Goal: Transaction & Acquisition: Purchase product/service

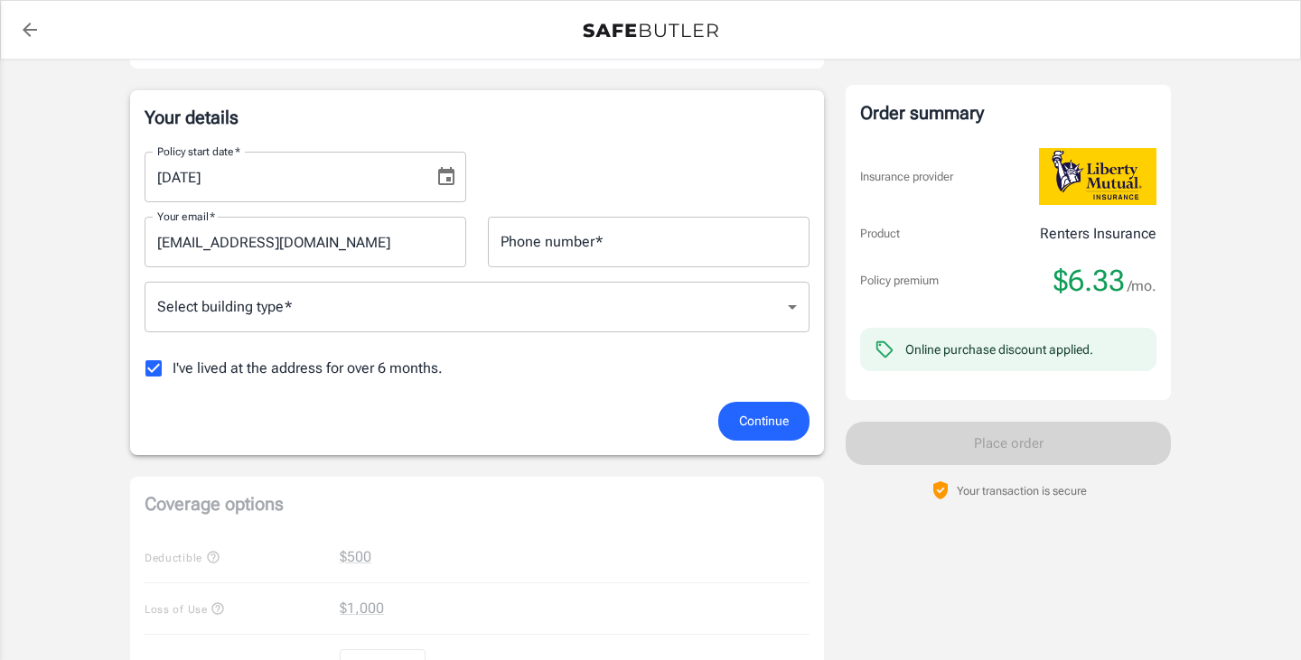
scroll to position [268, 0]
click at [322, 369] on span "I've lived at the address for over 6 months." at bounding box center [308, 370] width 270 height 22
click at [173, 369] on input "I've lived at the address for over 6 months." at bounding box center [154, 370] width 38 height 38
checkbox input "false"
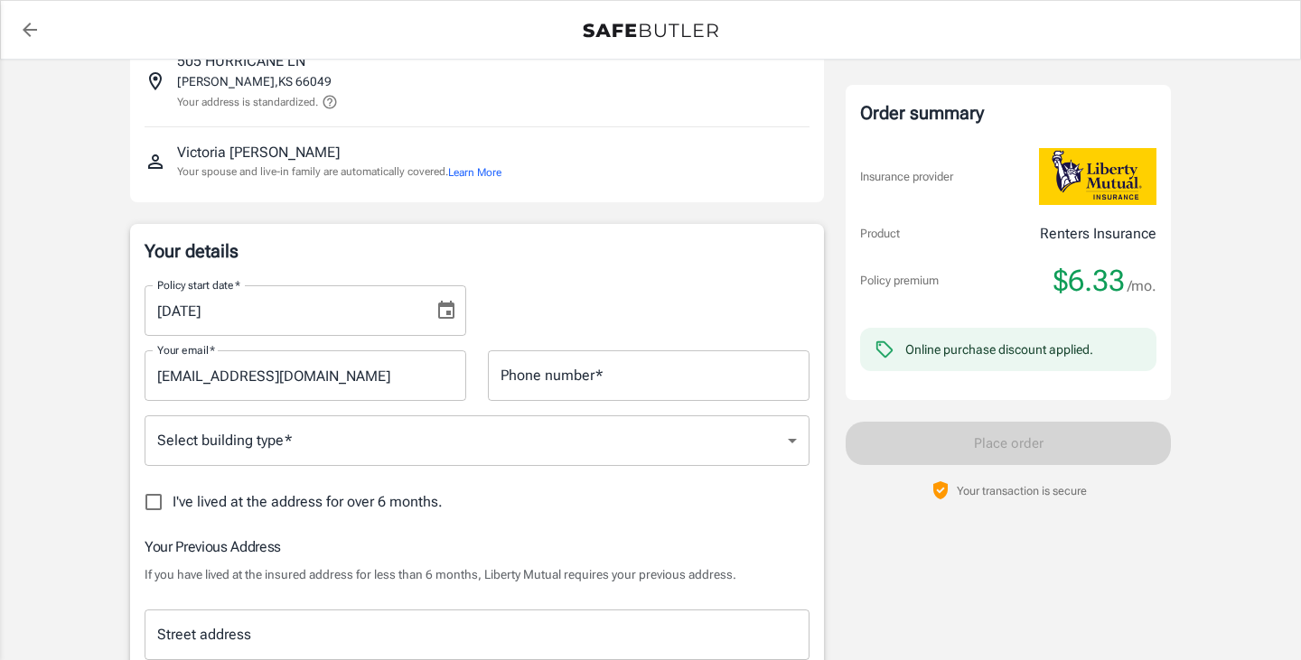
scroll to position [141, 0]
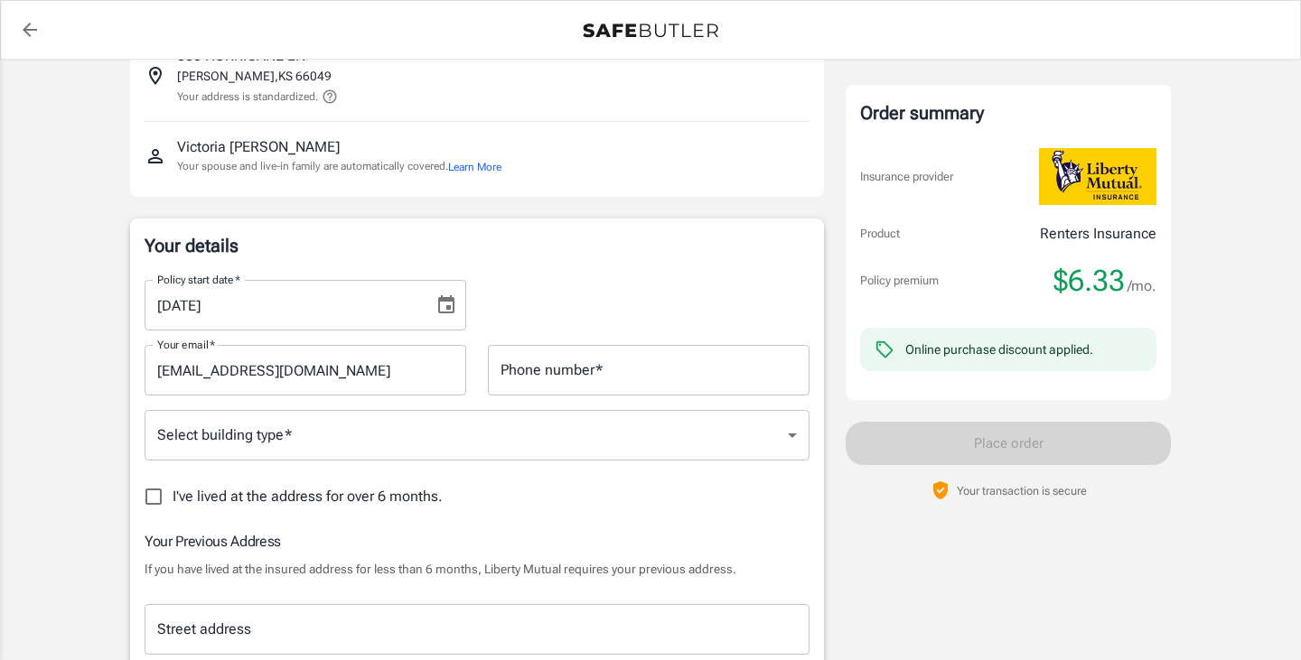
click at [297, 314] on input "[DATE]" at bounding box center [283, 305] width 276 height 51
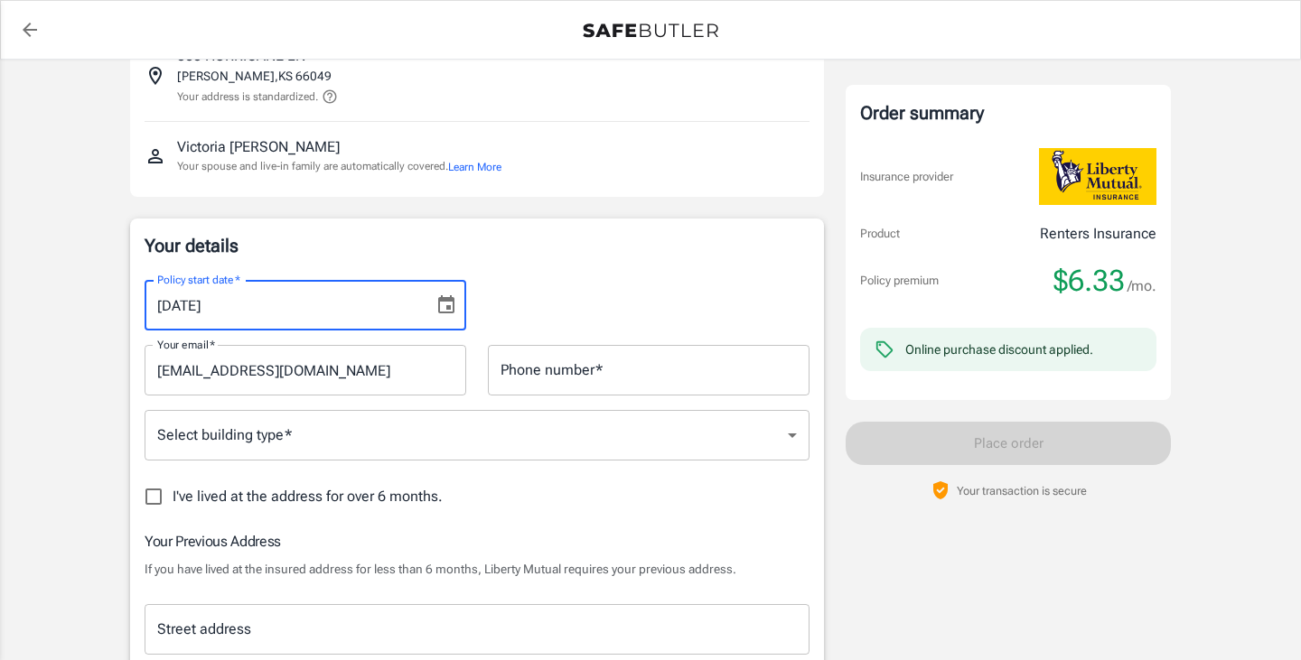
click at [440, 308] on icon "Choose date, selected date is Aug 16, 2025" at bounding box center [446, 306] width 22 height 22
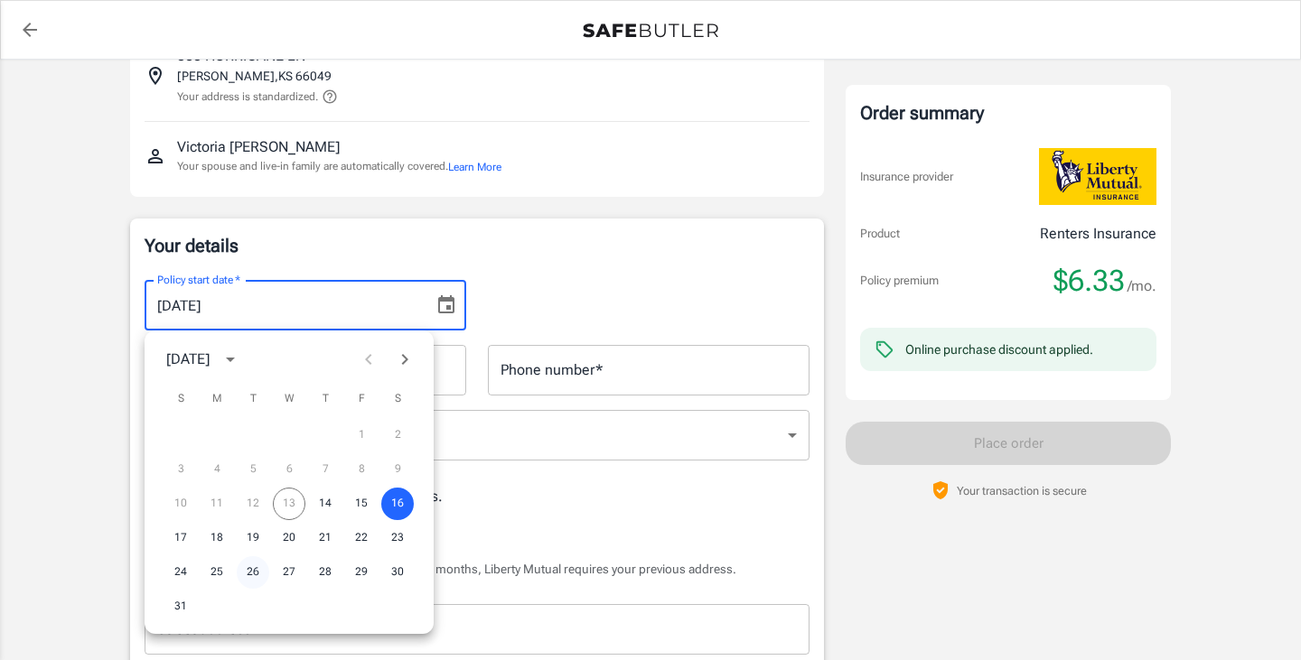
click at [247, 569] on button "26" at bounding box center [253, 573] width 33 height 33
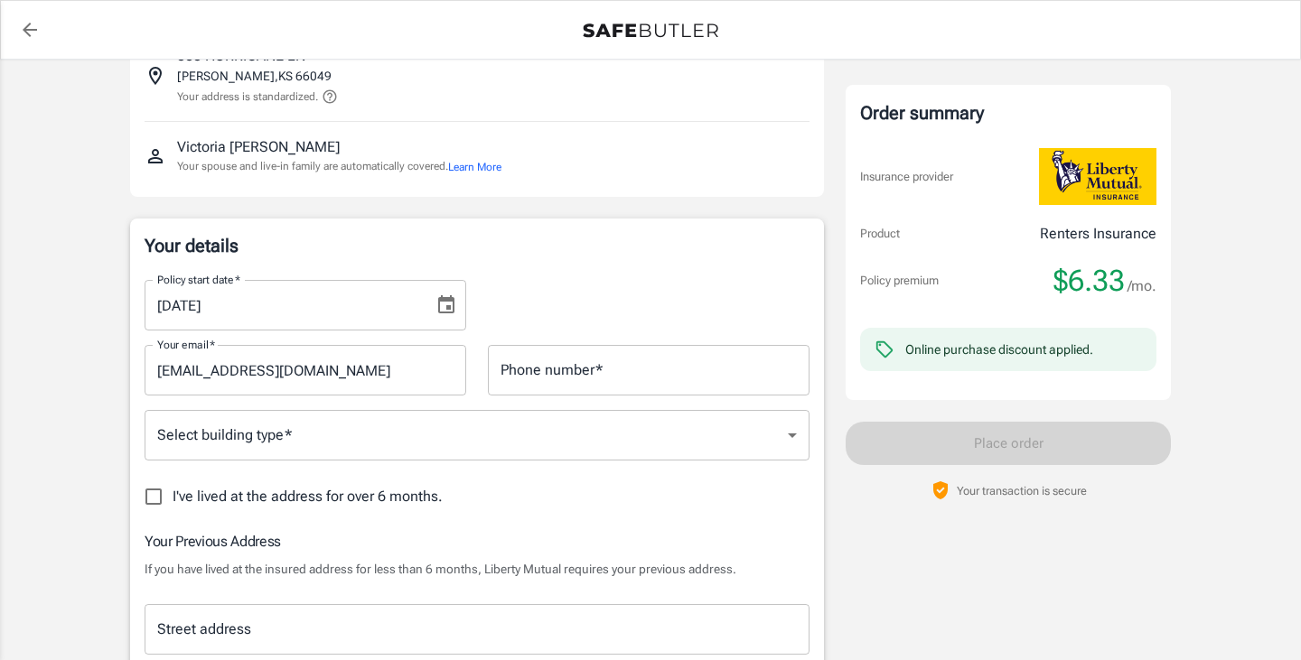
type input "[DATE]"
click at [575, 377] on input "Phone number   *" at bounding box center [649, 370] width 322 height 51
type input "3167067411"
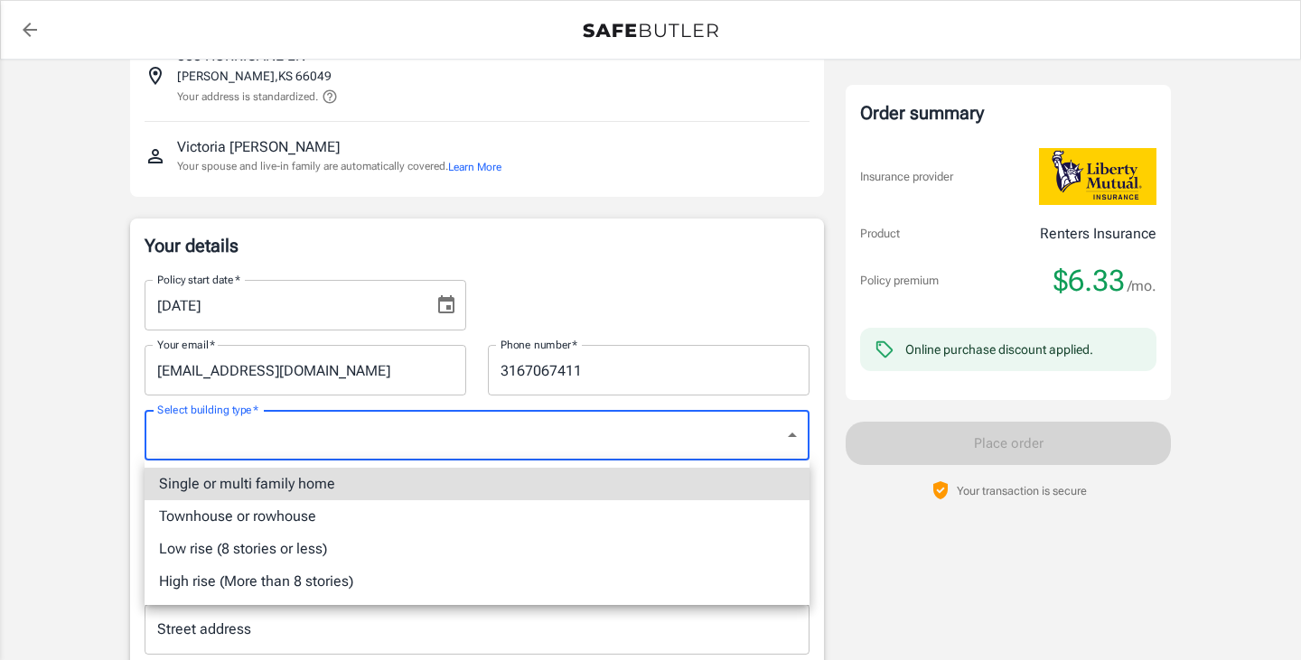
click at [289, 514] on li "Townhouse or rowhouse" at bounding box center [477, 516] width 665 height 33
type input "townhouse"
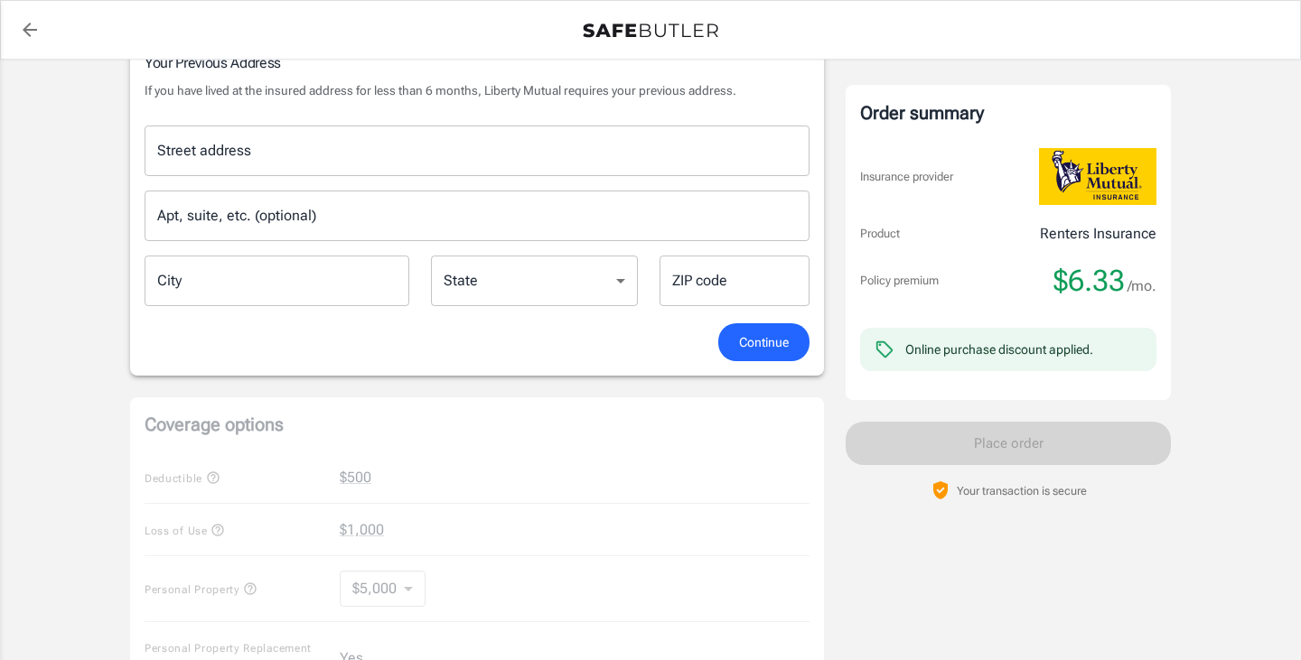
scroll to position [451, 0]
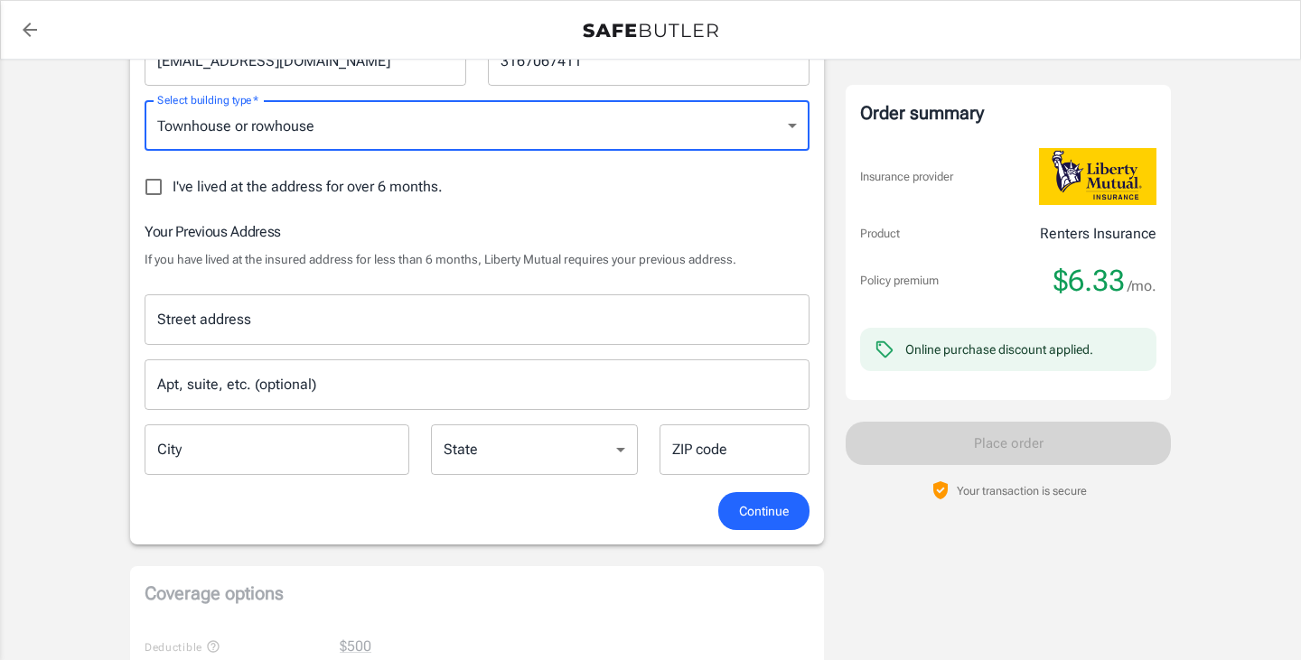
click at [241, 324] on input "Street address" at bounding box center [477, 320] width 649 height 34
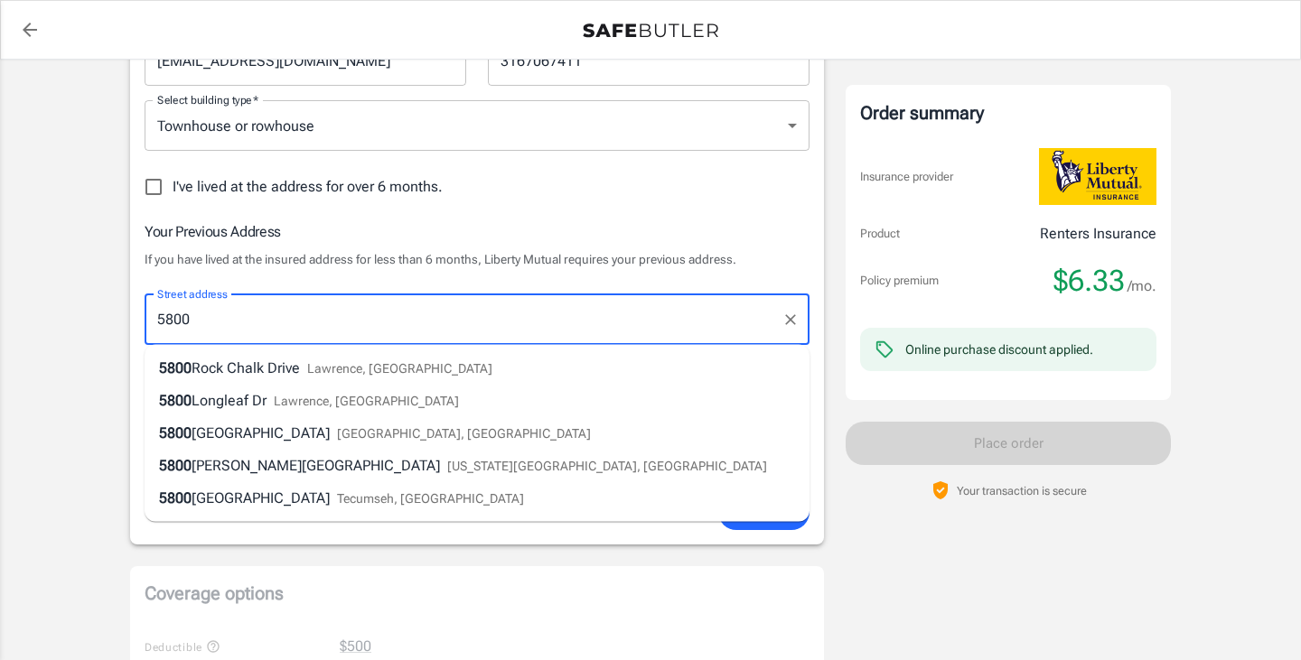
click at [192, 373] on span "Rock Chalk Drive" at bounding box center [246, 368] width 108 height 17
type input "[STREET_ADDRESS]"
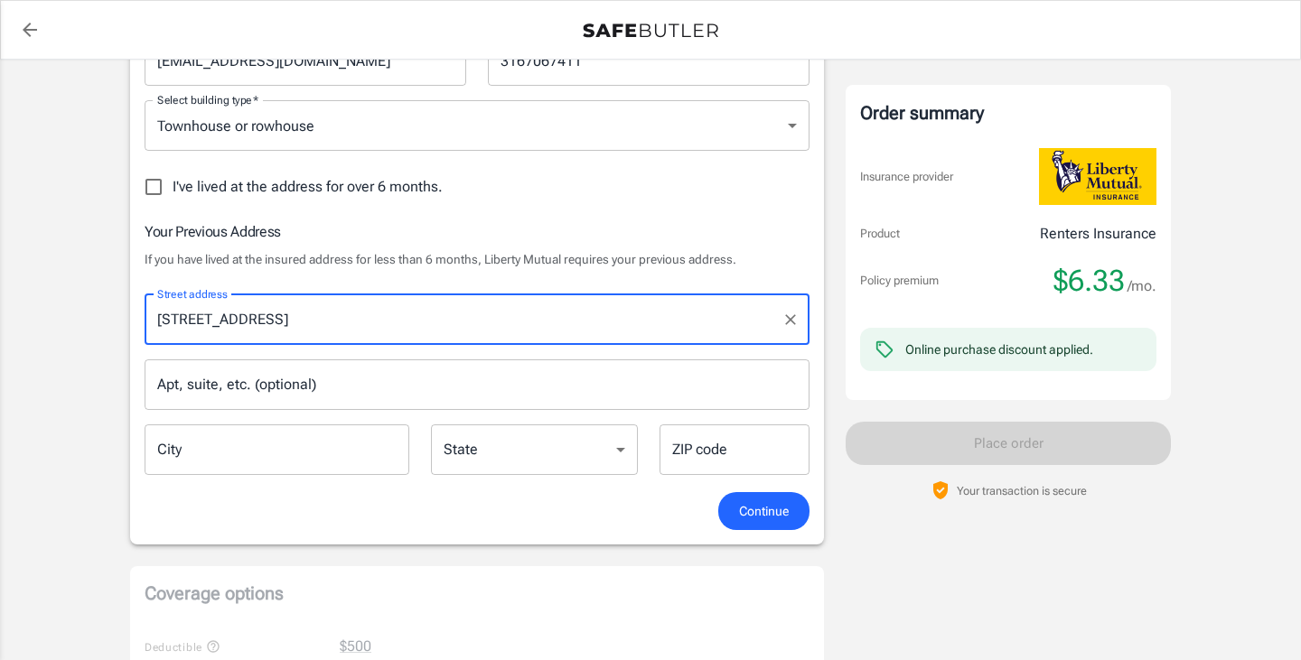
type input "[PERSON_NAME]"
select select "KS"
type input "66049"
type input "[STREET_ADDRESS]"
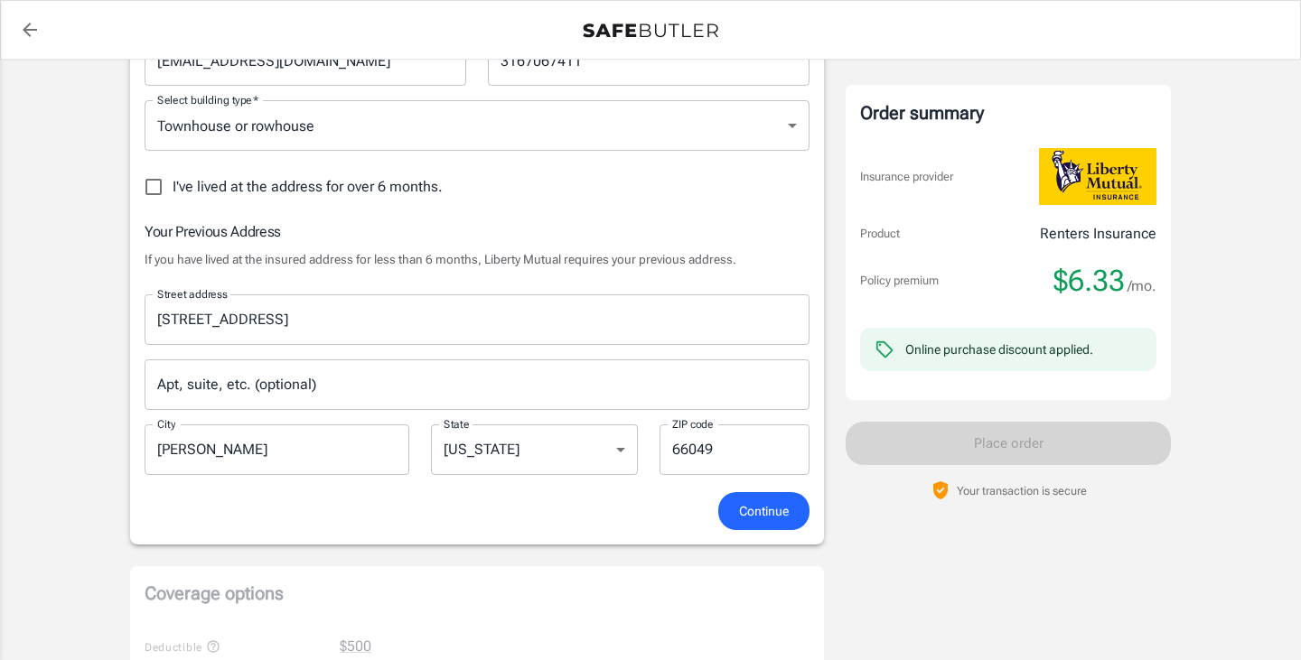
click at [254, 388] on input "Apt, suite, etc. (optional)" at bounding box center [477, 385] width 665 height 51
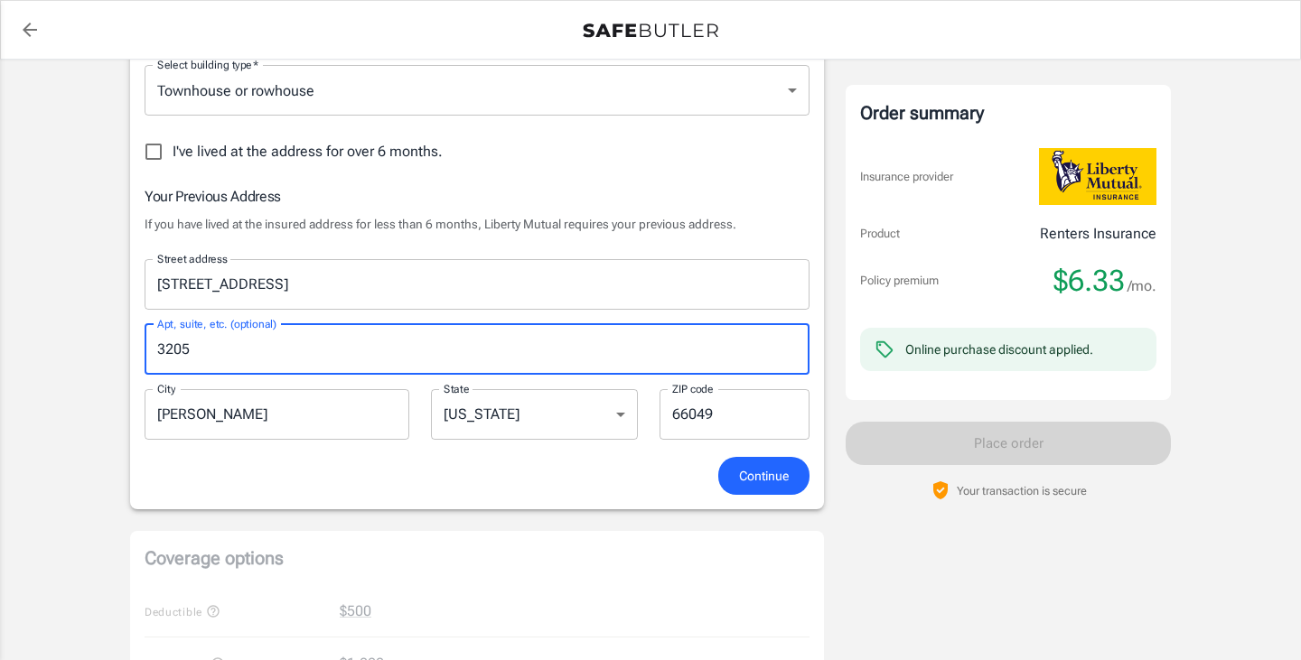
scroll to position [497, 0]
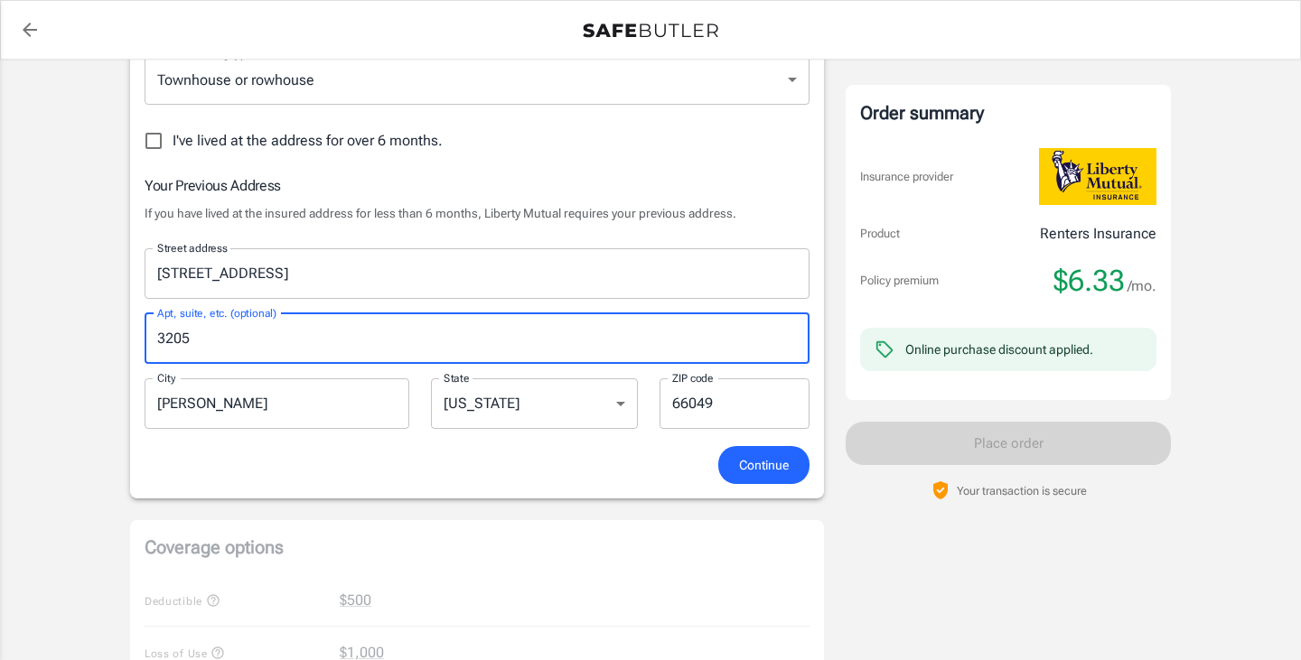
type input "3205"
click at [751, 464] on span "Continue" at bounding box center [764, 465] width 50 height 23
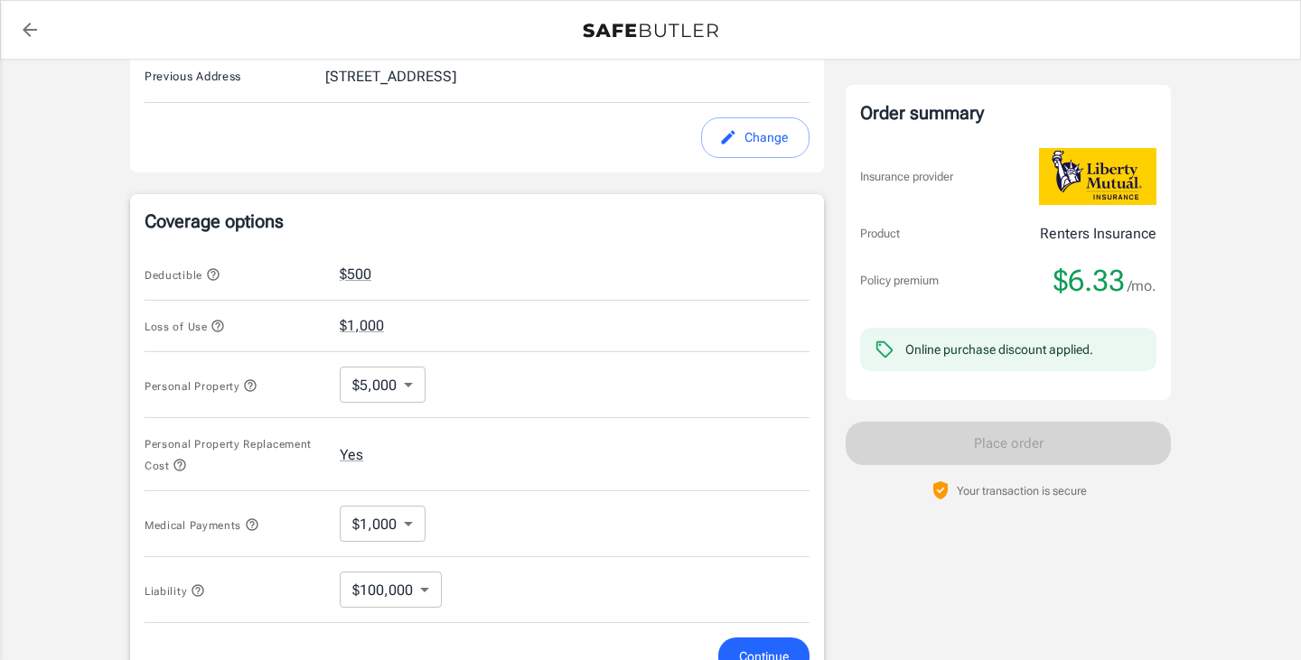
scroll to position [719, 0]
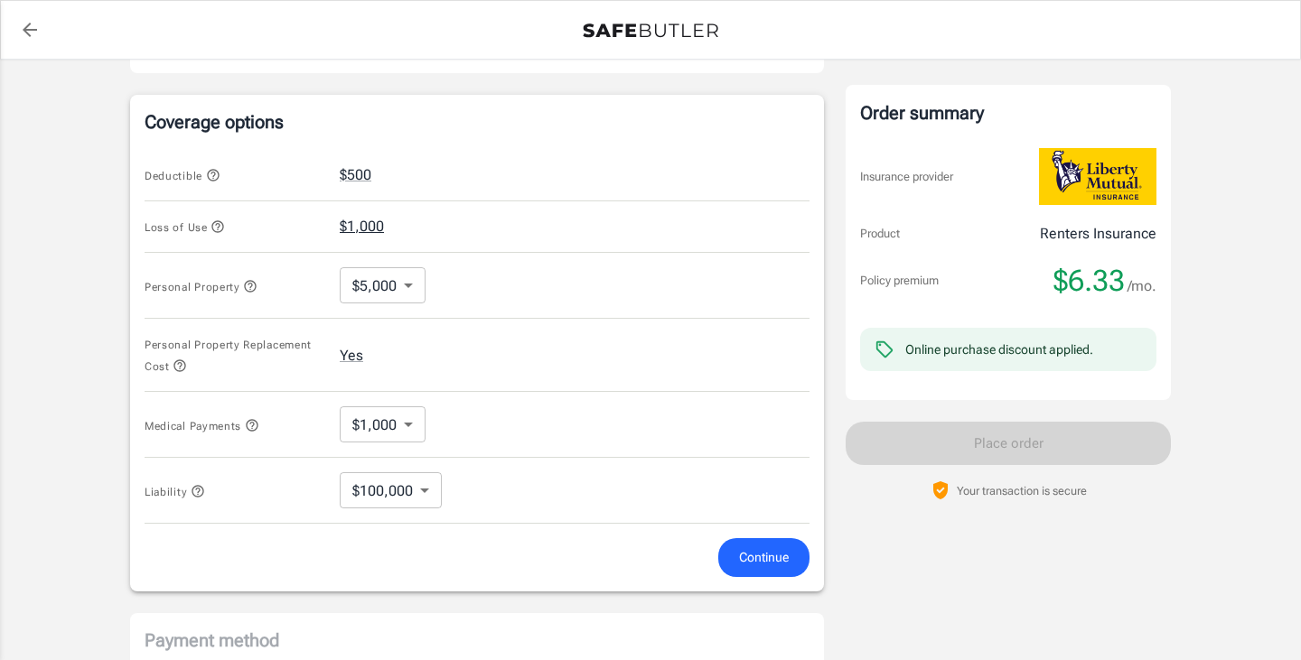
click at [353, 237] on button "$1,000" at bounding box center [362, 227] width 44 height 22
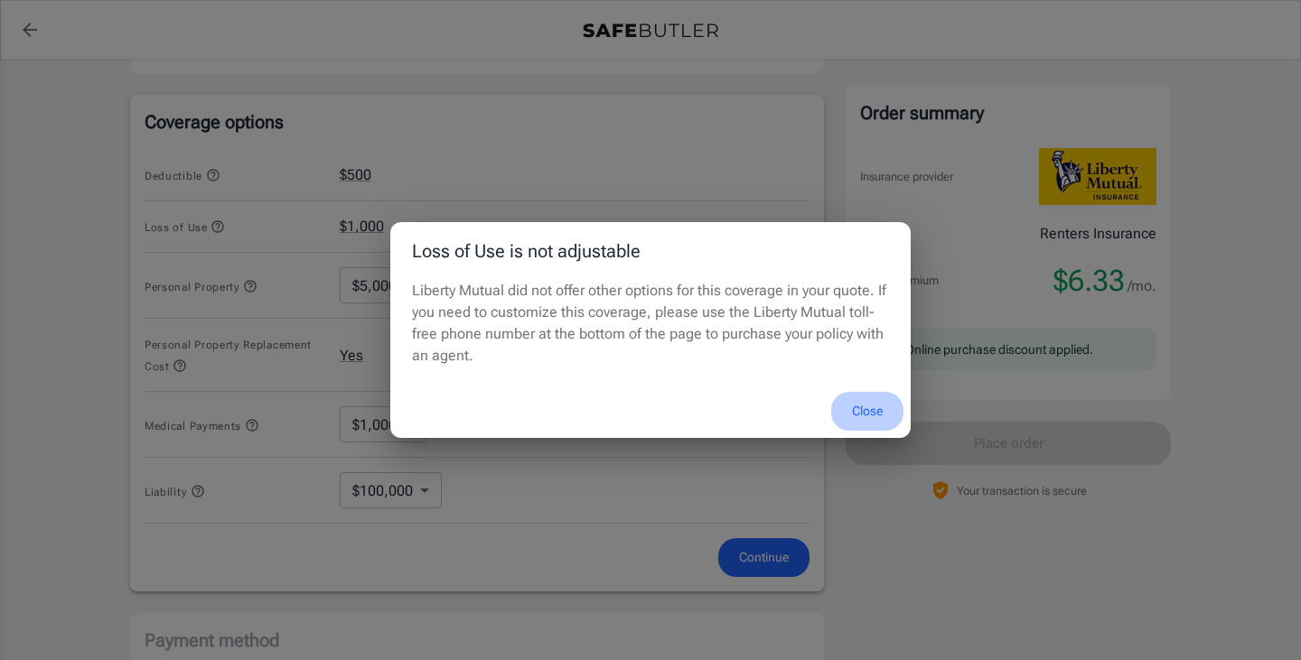
click at [858, 401] on button "Close" at bounding box center [867, 411] width 72 height 39
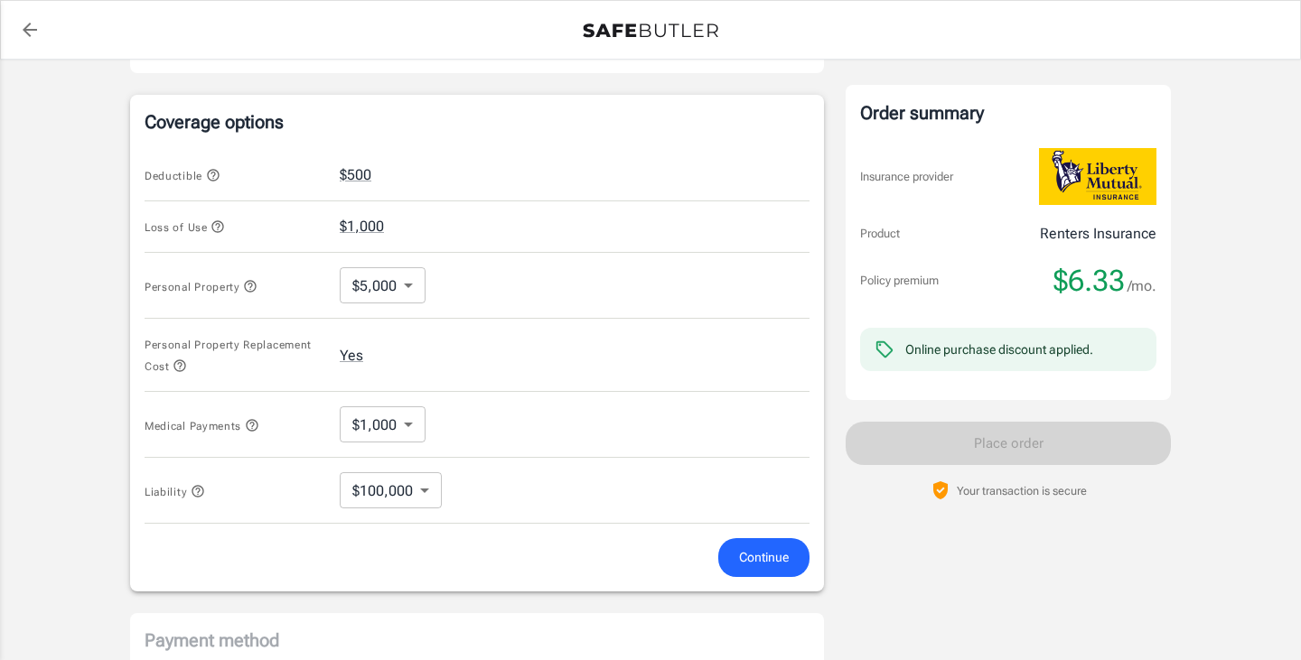
click at [397, 290] on body "Policy premium $ 6.33 /mo Liberty Mutual Renters Insurance [STREET_ADDRESS] You…" at bounding box center [650, 169] width 1301 height 1776
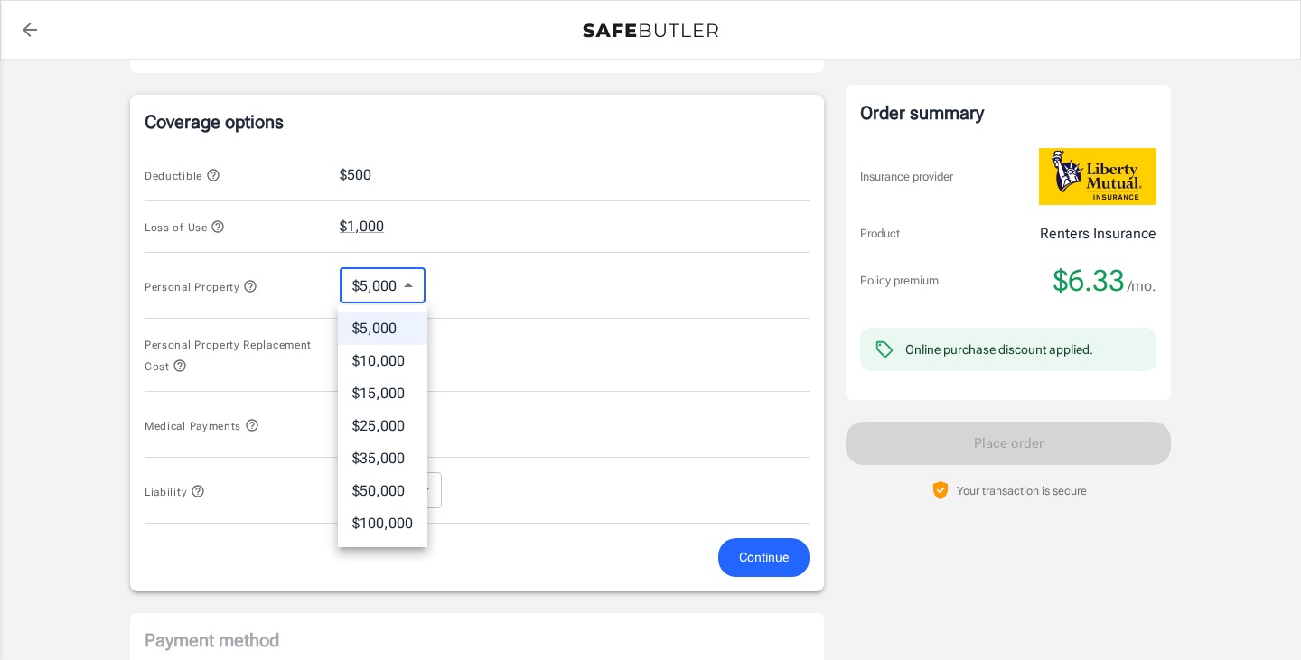
click at [388, 453] on li "$35,000" at bounding box center [382, 459] width 89 height 33
type input "35000"
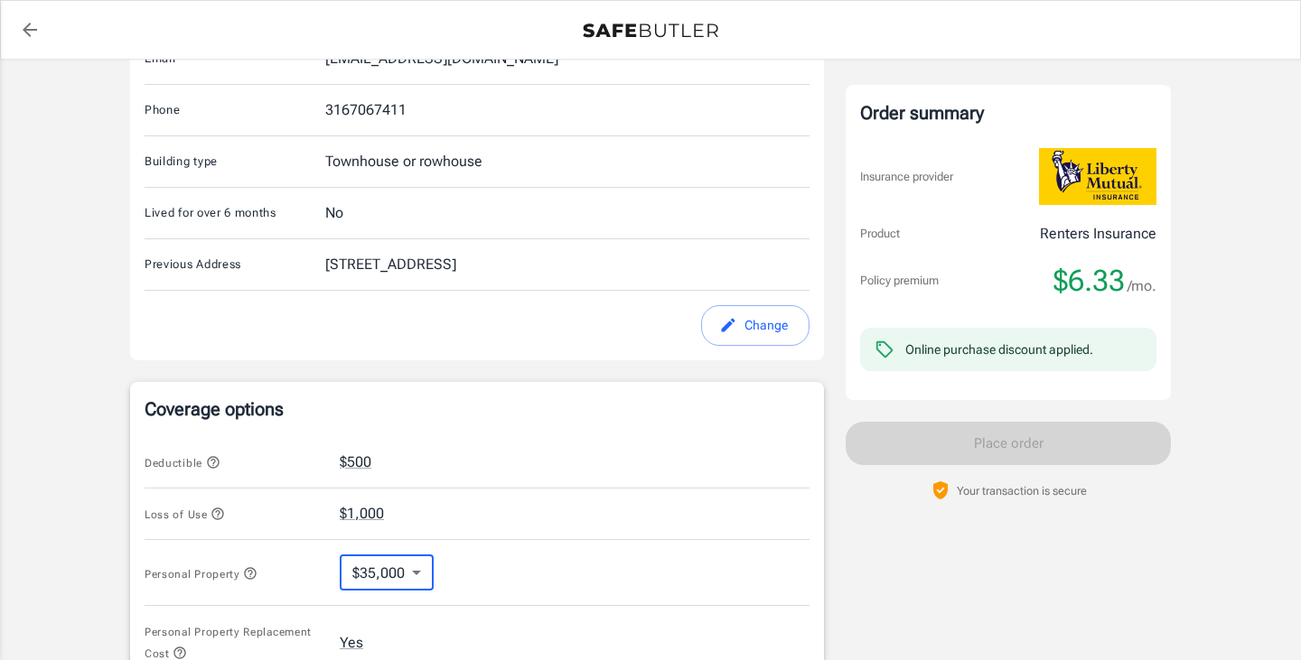
scroll to position [0, 0]
